Goal: Task Accomplishment & Management: Manage account settings

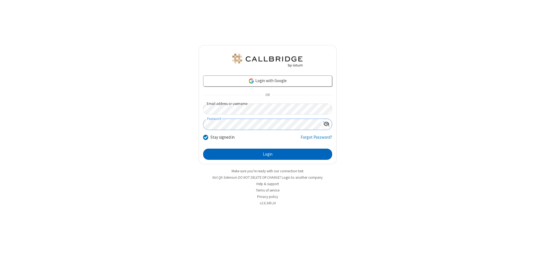
click at [267, 154] on button "Login" at bounding box center [267, 154] width 129 height 11
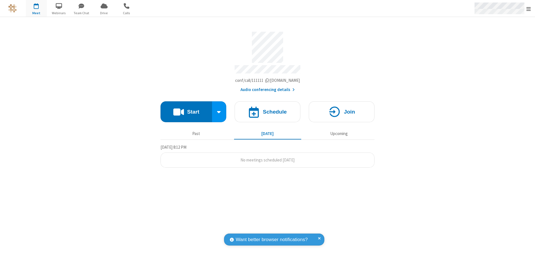
click at [528, 9] on span "Open menu" at bounding box center [528, 9] width 4 height 6
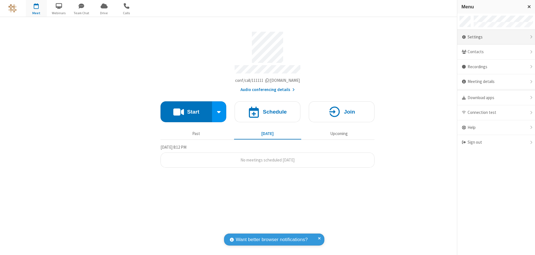
click at [496, 37] on div "Settings" at bounding box center [496, 37] width 78 height 15
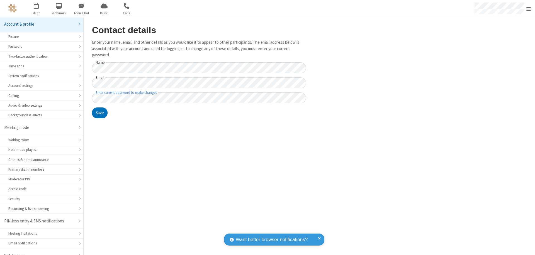
scroll to position [8, 0]
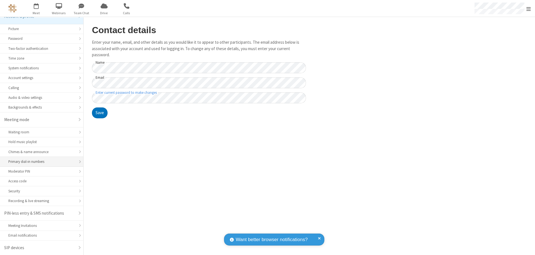
click at [40, 162] on div "Primary dial-in numbers" at bounding box center [41, 161] width 67 height 5
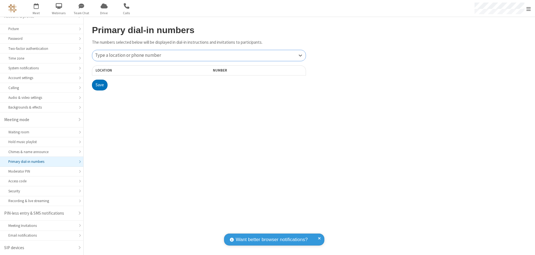
click at [199, 55] on div "Type a location or phone number" at bounding box center [198, 55] width 213 height 11
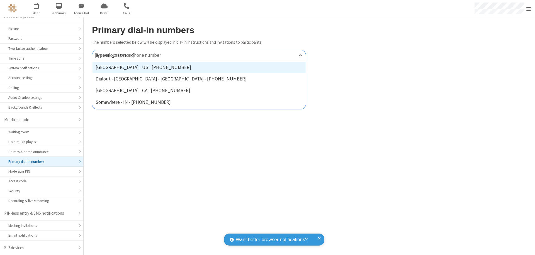
type input "[PHONE_NUMBER]"
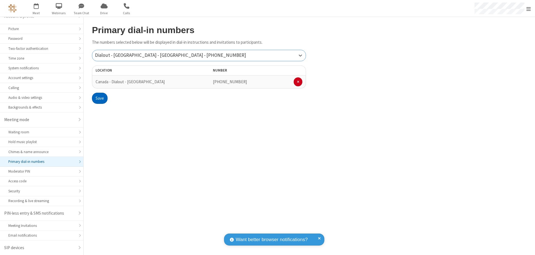
click at [99, 98] on button "Save" at bounding box center [100, 98] width 16 height 11
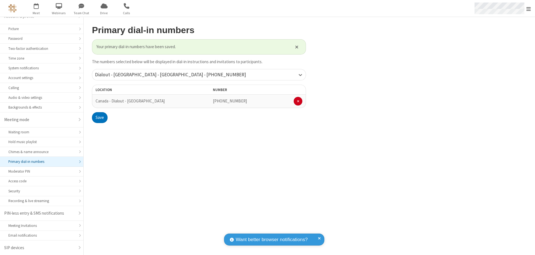
click at [528, 9] on span "Open menu" at bounding box center [528, 9] width 4 height 6
